Goal: Find specific page/section: Find specific page/section

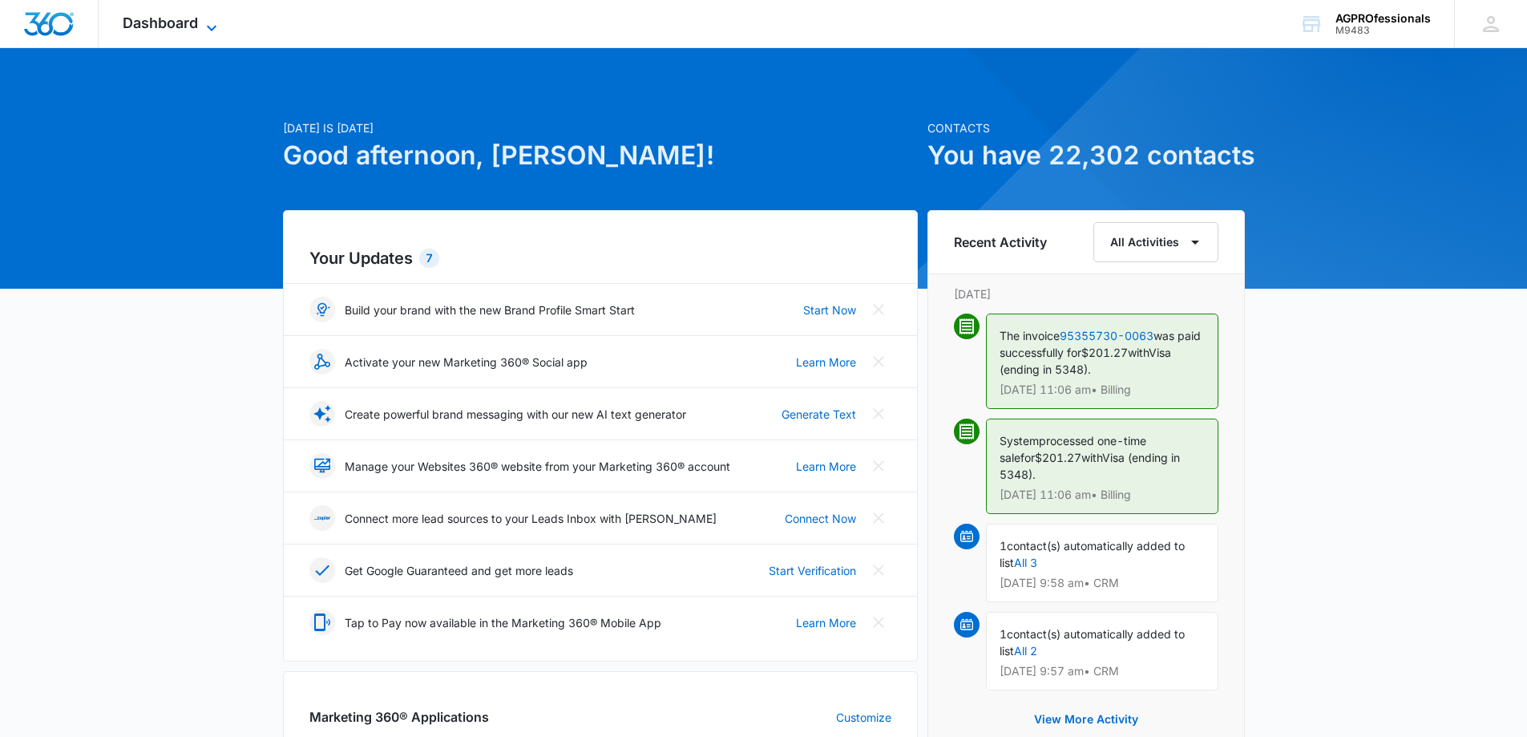
click at [172, 19] on span "Dashboard" at bounding box center [160, 22] width 75 height 17
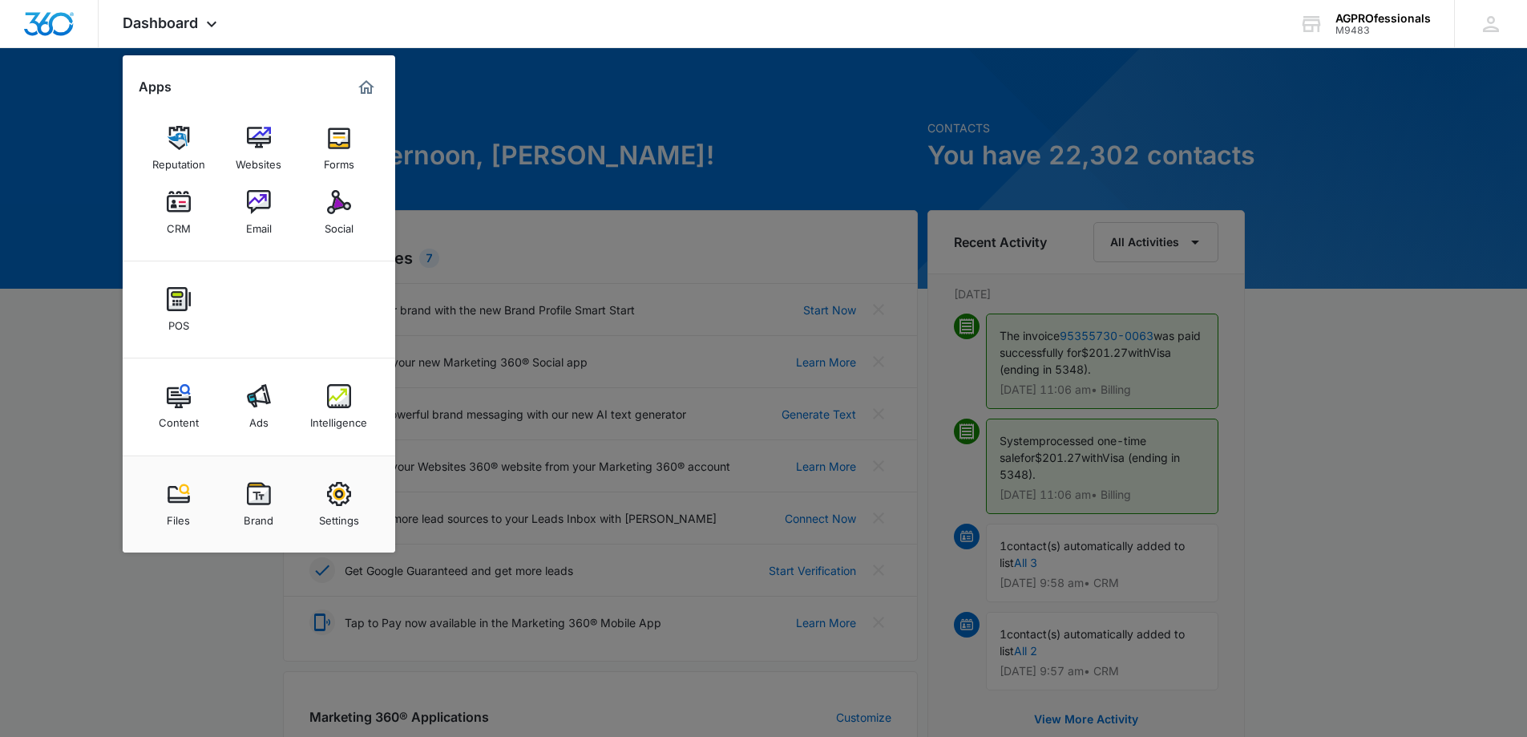
click at [258, 196] on img at bounding box center [259, 202] width 24 height 24
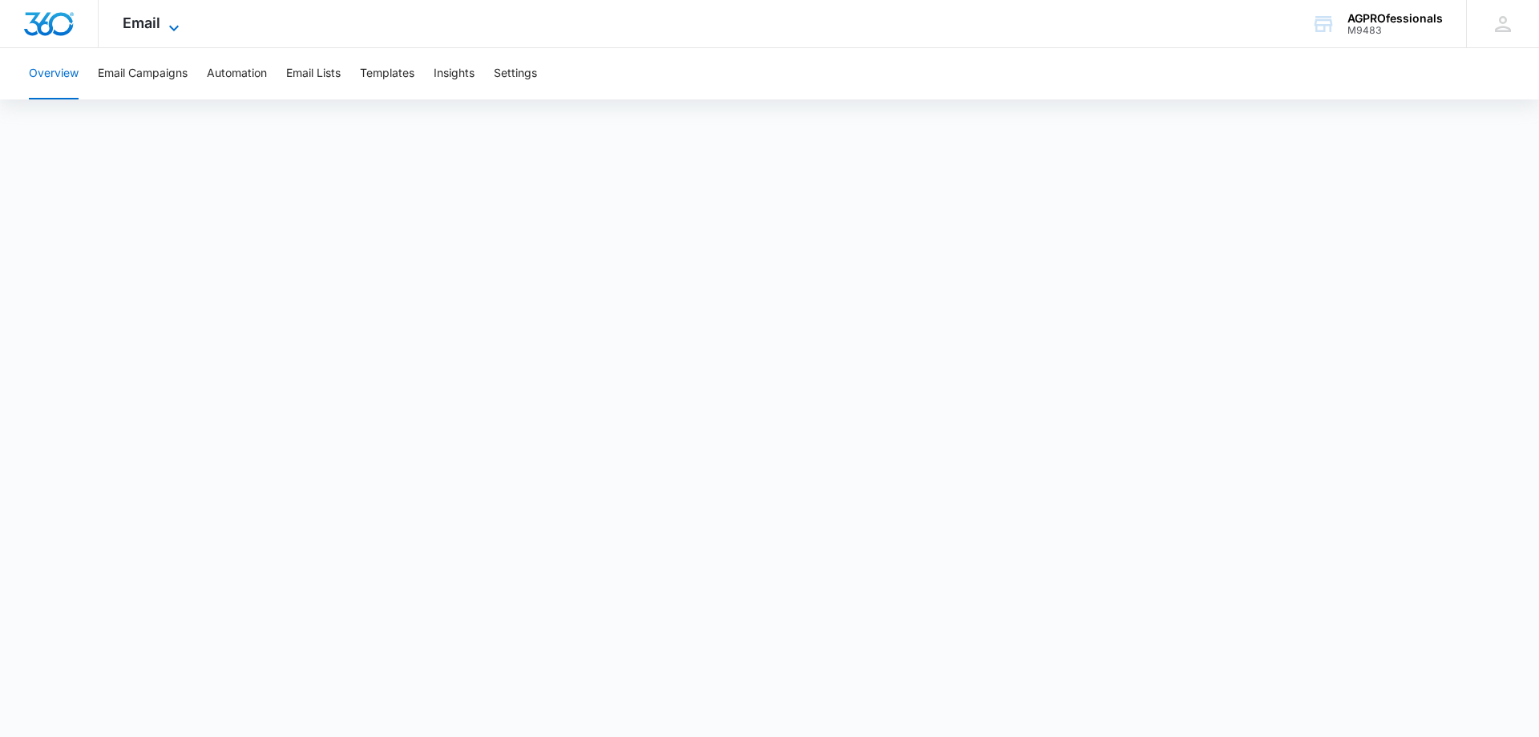
click at [142, 22] on span "Email" at bounding box center [142, 22] width 38 height 17
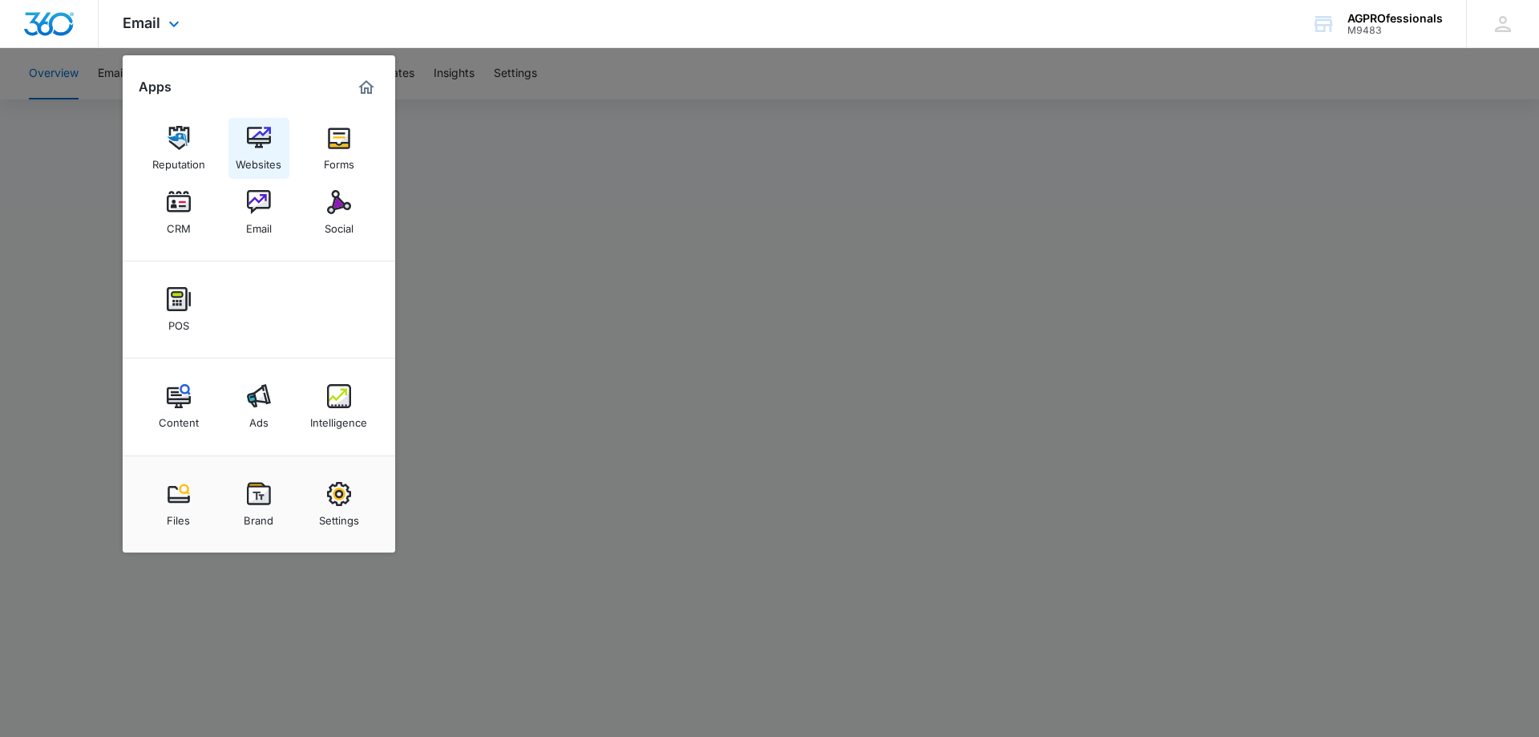
click at [251, 131] on img at bounding box center [259, 138] width 24 height 24
